Goal: Feedback & Contribution: Leave review/rating

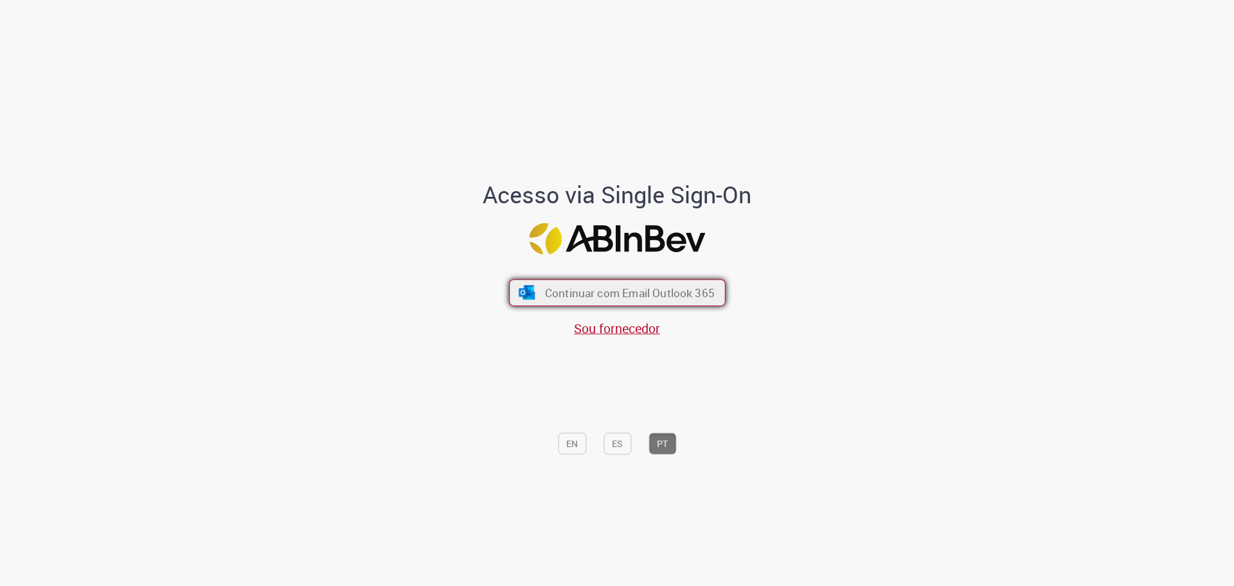
click at [589, 291] on span "Continuar com Email Outlook 365" at bounding box center [629, 292] width 170 height 15
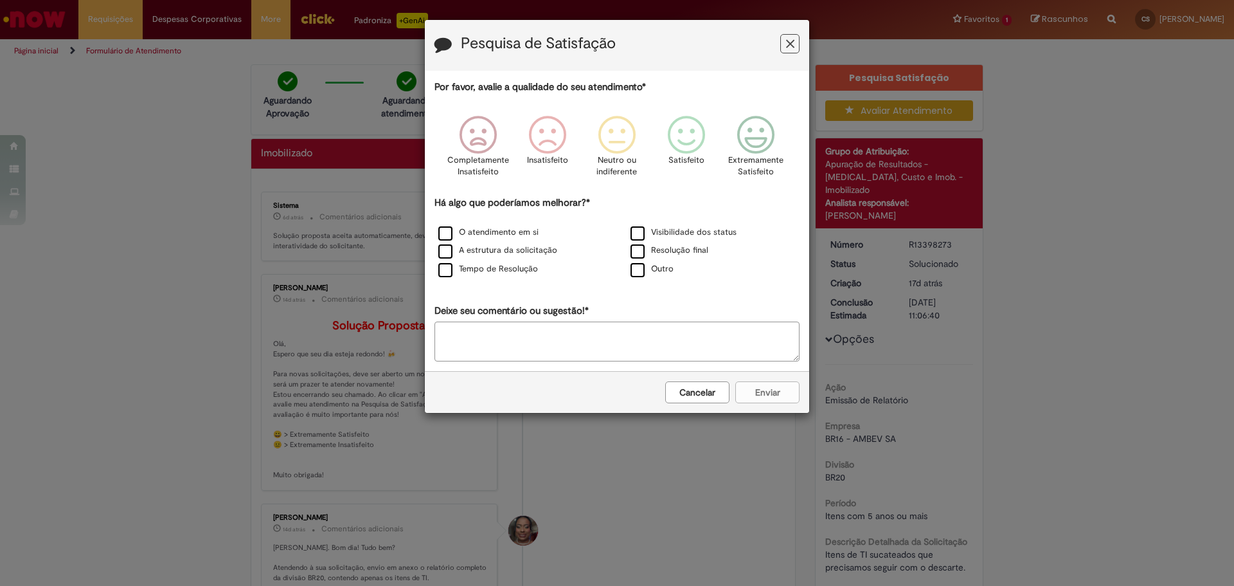
click at [786, 43] on icon "Feedback" at bounding box center [790, 43] width 8 height 13
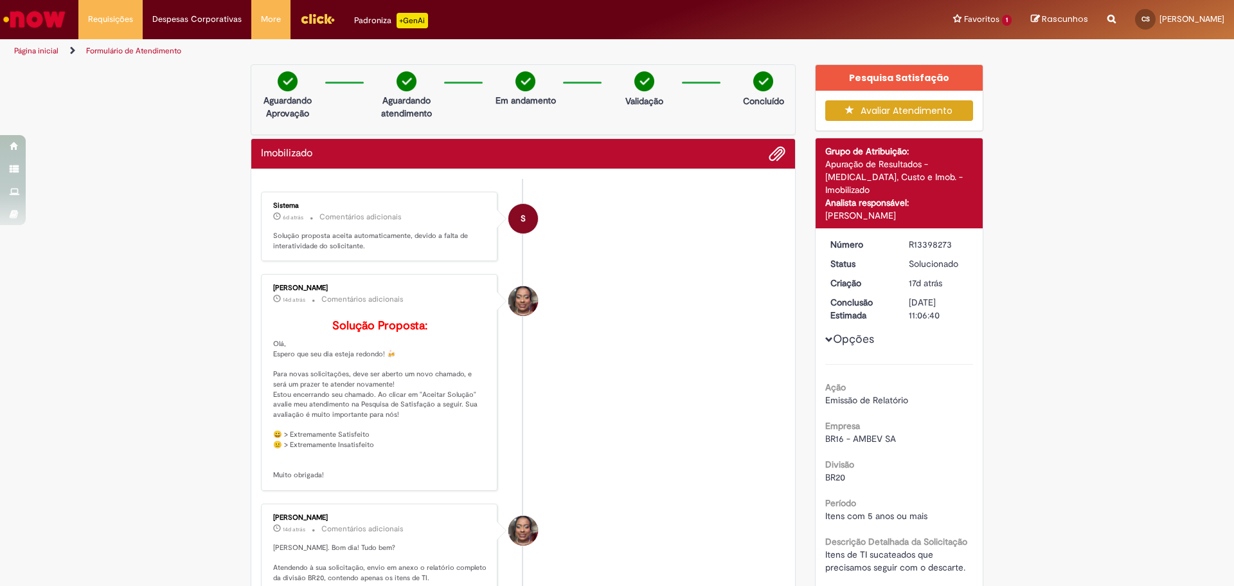
click at [849, 112] on icon "button" at bounding box center [852, 109] width 15 height 9
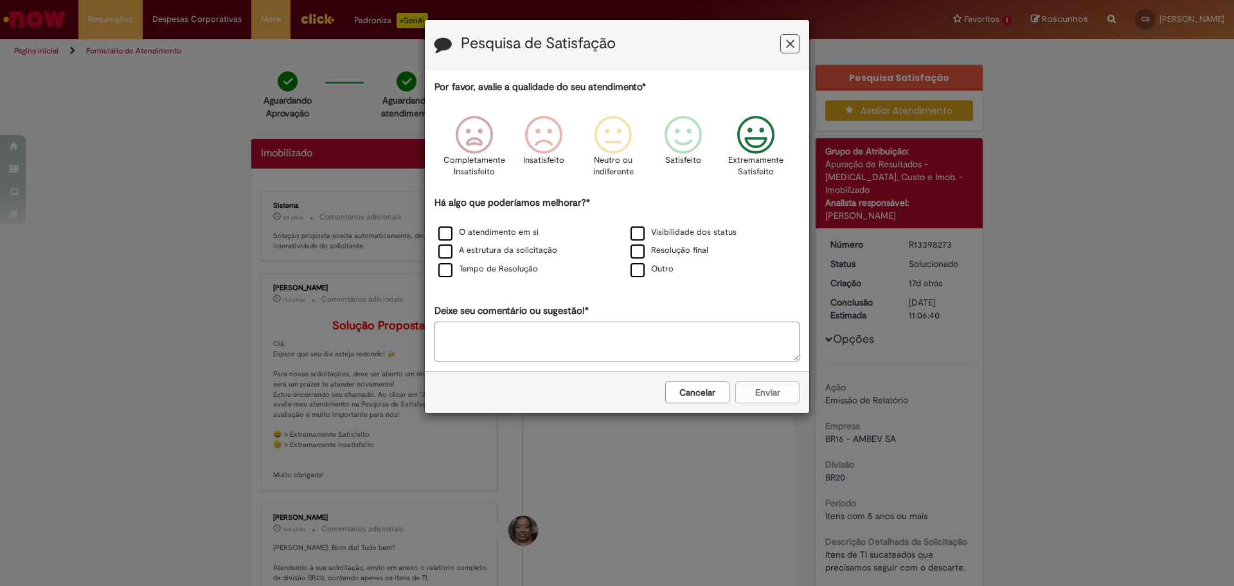
click at [764, 123] on icon "Feedback" at bounding box center [756, 135] width 48 height 39
click at [519, 235] on label "O atendimento em si" at bounding box center [488, 232] width 100 height 12
click at [520, 249] on label "A estrutura da solicitação" at bounding box center [497, 250] width 119 height 12
click at [507, 273] on label "Tempo de Resolução" at bounding box center [488, 269] width 100 height 12
click at [690, 252] on label "Resolução final" at bounding box center [670, 250] width 78 height 12
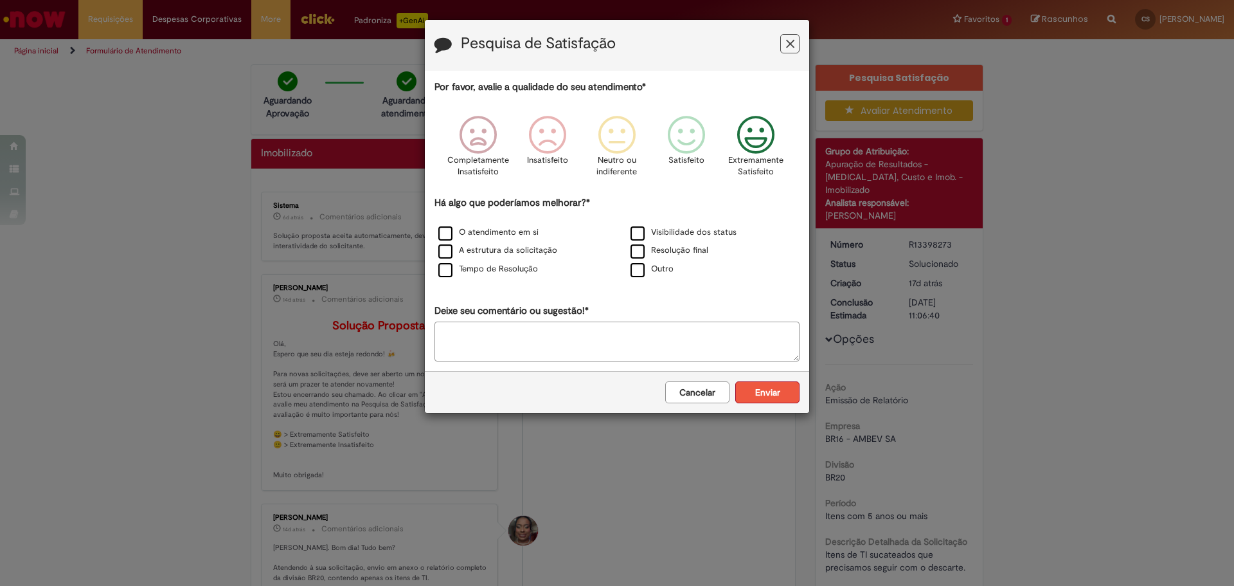
click at [771, 393] on button "Enviar" at bounding box center [767, 392] width 64 height 22
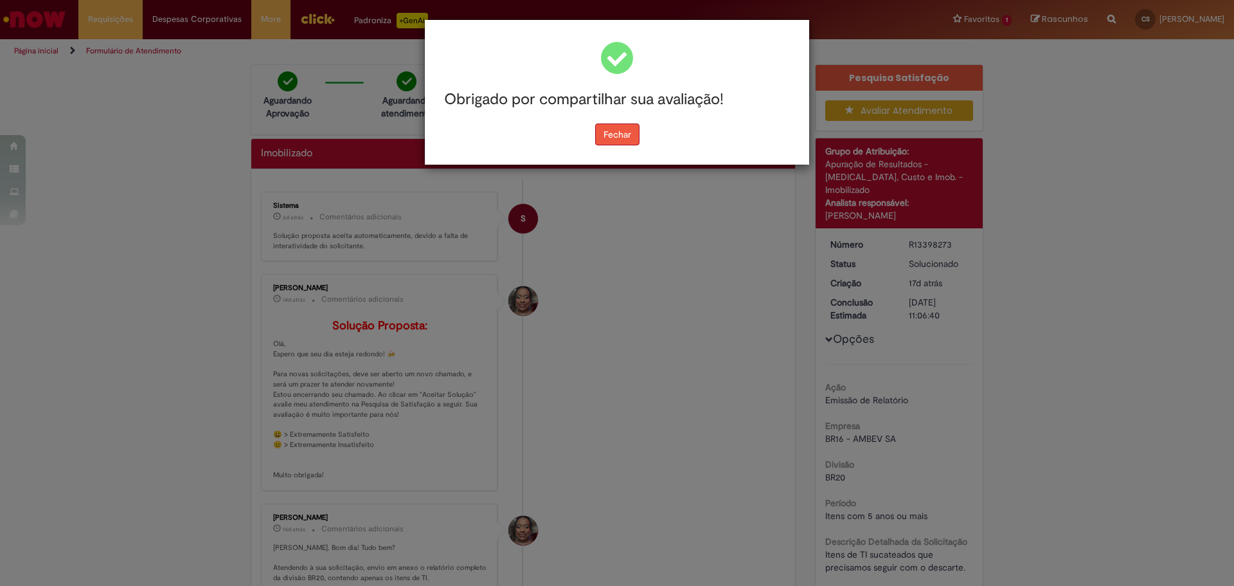
click at [618, 144] on button "Fechar" at bounding box center [617, 134] width 44 height 22
